Goal: Transaction & Acquisition: Purchase product/service

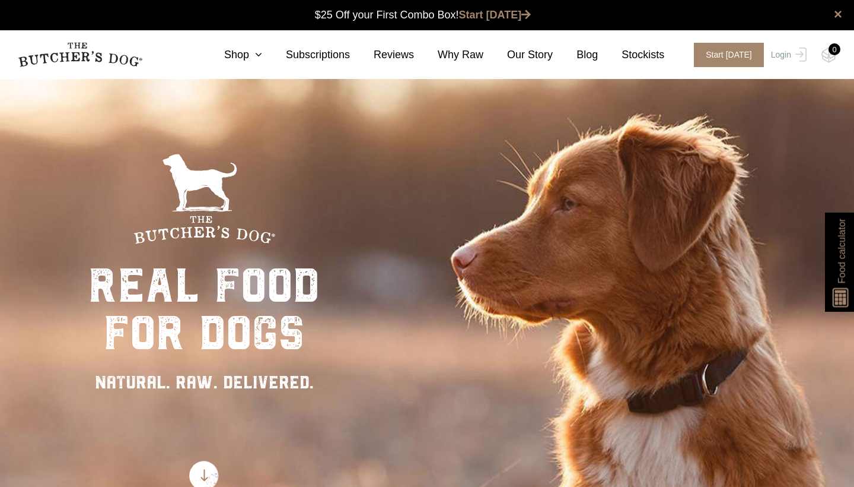
click at [236, 63] on nav "0 Shop Combo Boxes Treats" at bounding box center [427, 54] width 854 height 49
click at [244, 59] on link "Shop" at bounding box center [232, 55] width 62 height 16
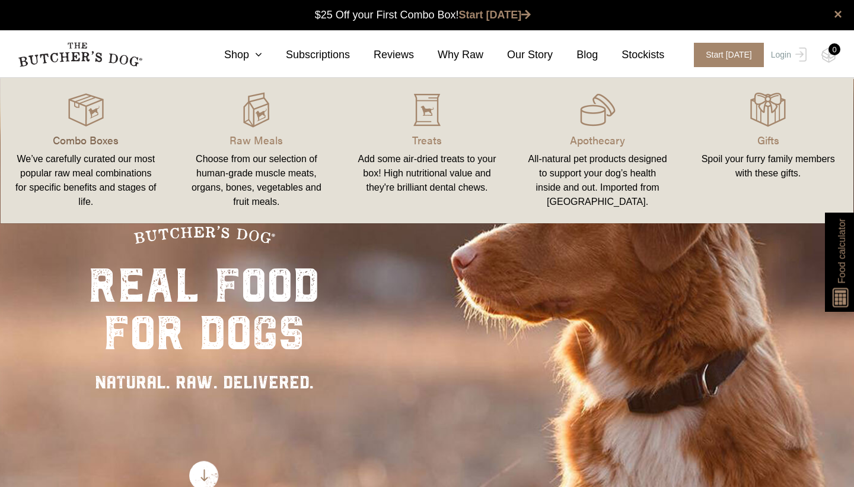
click at [105, 145] on p "Combo Boxes" at bounding box center [86, 140] width 142 height 16
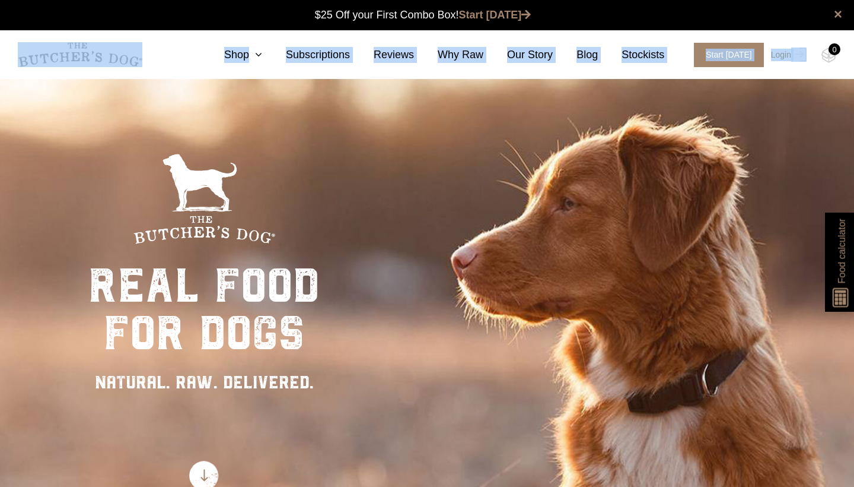
drag, startPoint x: 177, startPoint y: 85, endPoint x: 99, endPoint y: -2, distance: 117.7
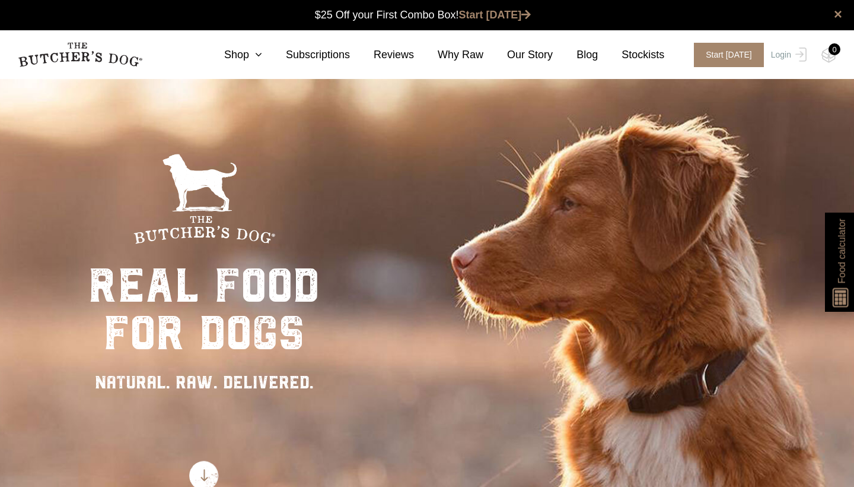
click at [80, 122] on div "real food for dogs NATURAL. RAW. DELIVERED." at bounding box center [427, 321] width 854 height 487
click at [252, 60] on link "Shop" at bounding box center [232, 55] width 62 height 16
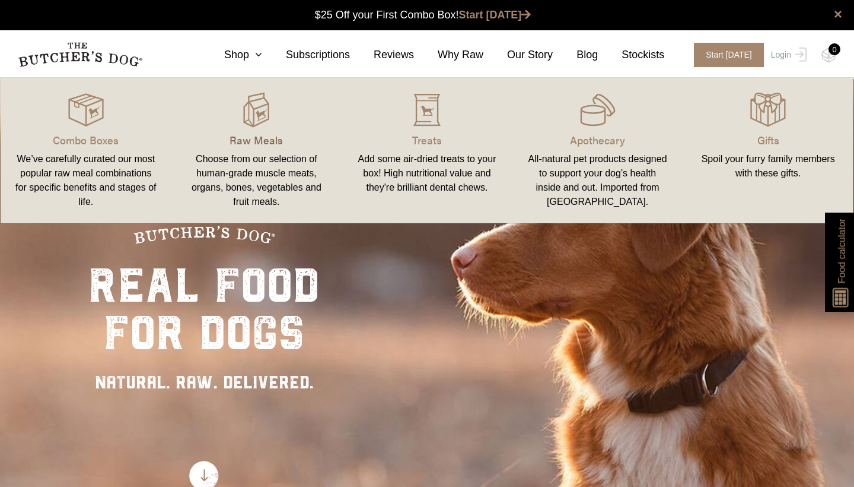
click at [272, 135] on p "Raw Meals" at bounding box center [257, 140] width 142 height 16
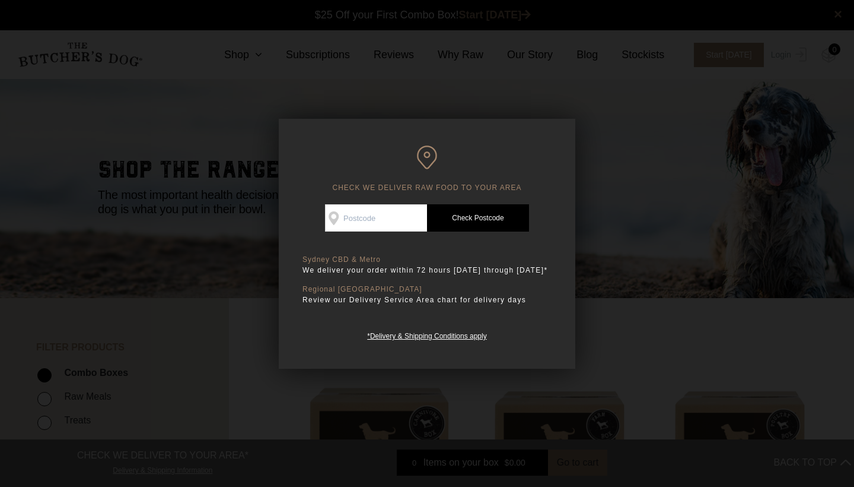
scroll to position [1, 0]
click at [386, 219] on input "Check Availability At" at bounding box center [376, 217] width 102 height 27
type input "2103"
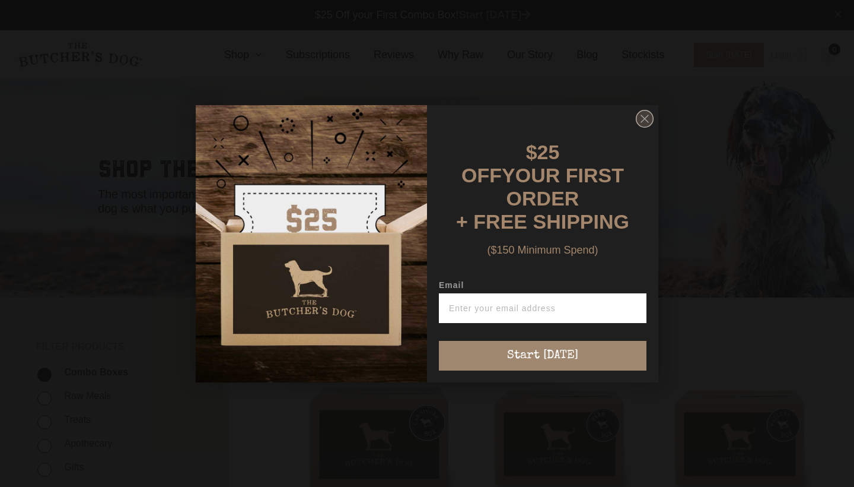
click at [650, 127] on circle "Close dialog" at bounding box center [645, 118] width 17 height 17
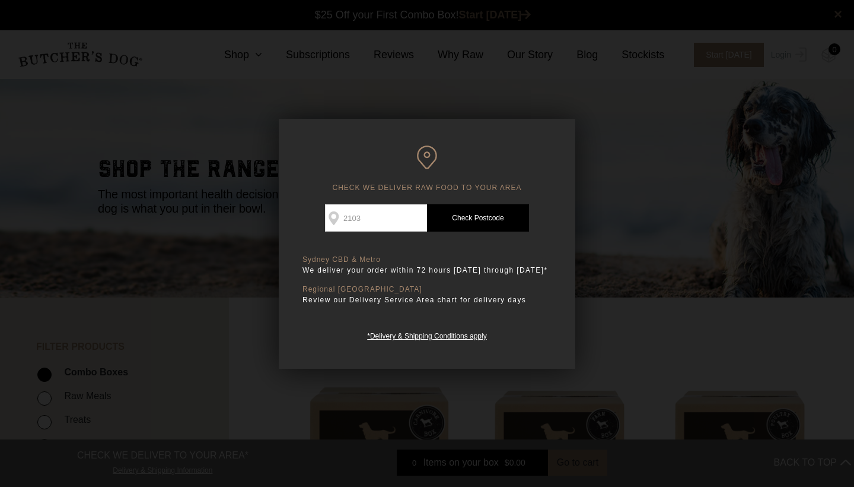
click at [461, 223] on link "Check Postcode" at bounding box center [478, 217] width 102 height 27
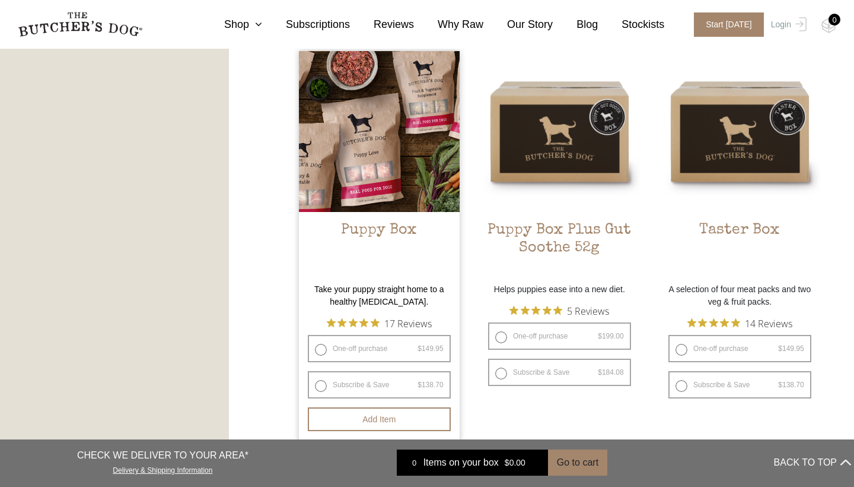
scroll to position [700, 0]
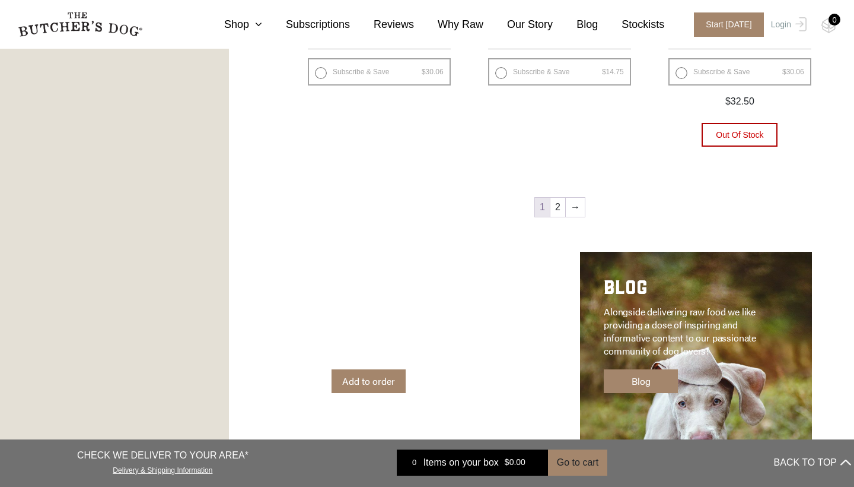
scroll to position [1632, 0]
